Goal: Transaction & Acquisition: Purchase product/service

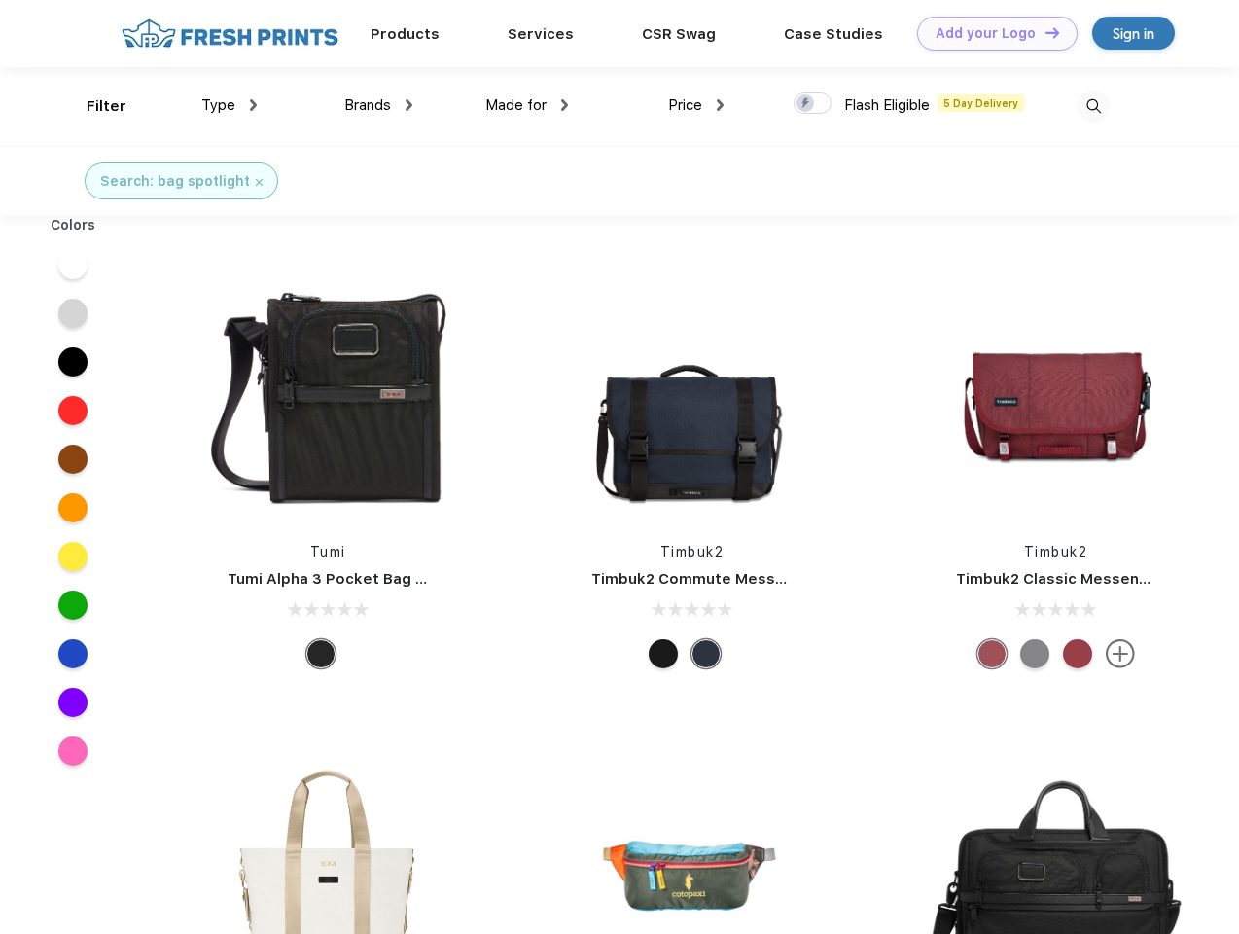
click at [990, 33] on link "Add your Logo Design Tool" at bounding box center [997, 34] width 160 height 34
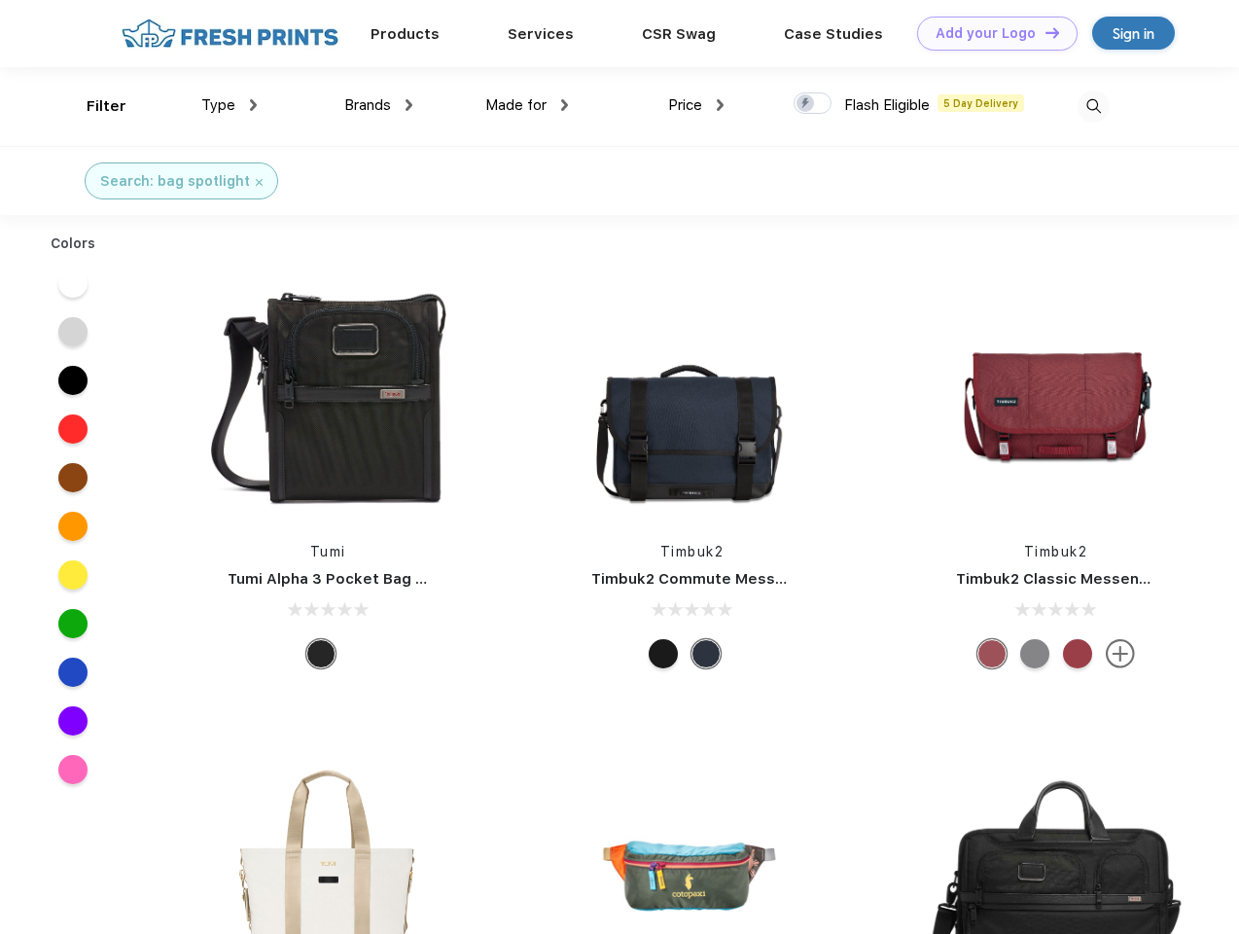
click at [0, 0] on div "Design Tool" at bounding box center [0, 0] width 0 height 0
click at [1044, 32] on link "Add your Logo Design Tool" at bounding box center [997, 34] width 160 height 34
click at [93, 106] on div "Filter" at bounding box center [107, 106] width 40 height 22
click at [230, 105] on span "Type" at bounding box center [218, 105] width 34 height 18
click at [378, 105] on span "Brands" at bounding box center [367, 105] width 47 height 18
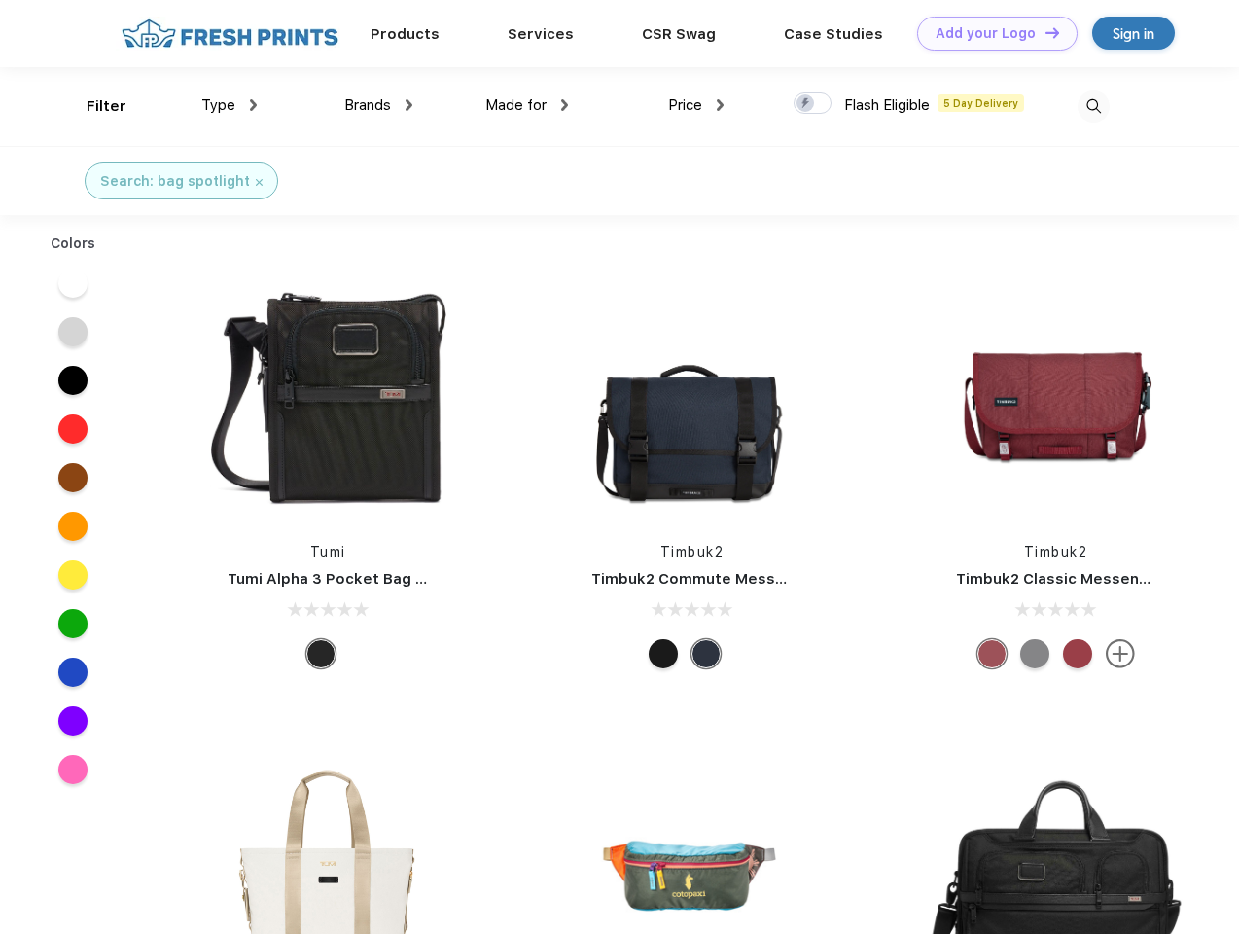
click at [527, 105] on span "Made for" at bounding box center [515, 105] width 61 height 18
click at [696, 105] on span "Price" at bounding box center [685, 105] width 34 height 18
click at [813, 104] on div at bounding box center [813, 102] width 38 height 21
click at [806, 104] on input "checkbox" at bounding box center [800, 97] width 13 height 13
click at [1093, 106] on img at bounding box center [1094, 106] width 32 height 32
